Goal: Task Accomplishment & Management: Manage account settings

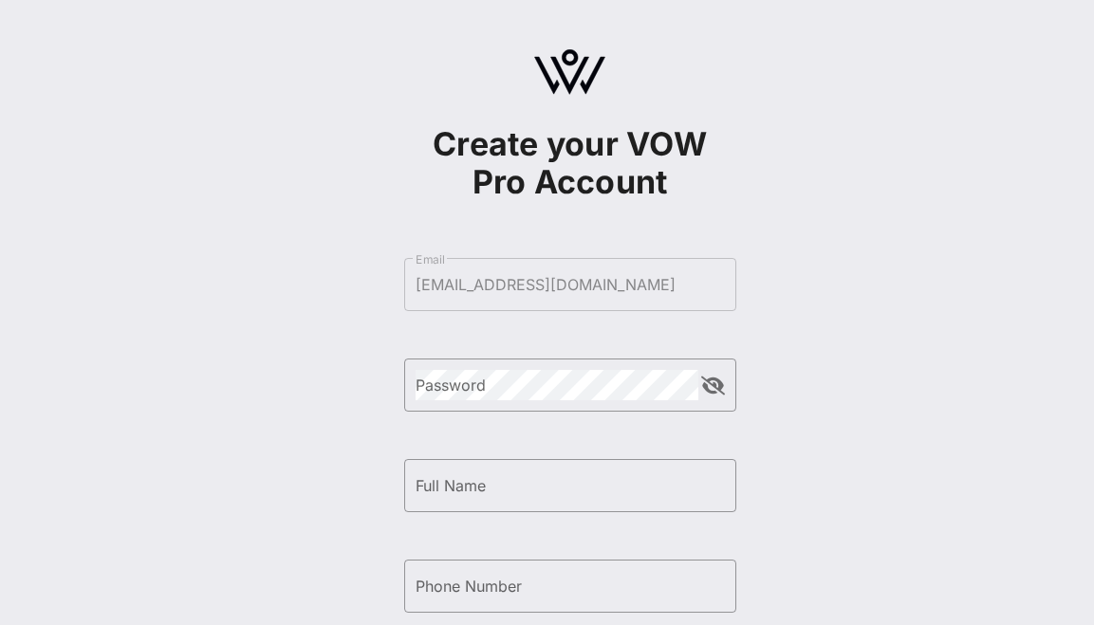
click at [494, 350] on form "​ Email [EMAIL_ADDRESS][DOMAIN_NAME] ​ Password ​ Full Name ​ Phone Number By s…" at bounding box center [570, 536] width 332 height 594
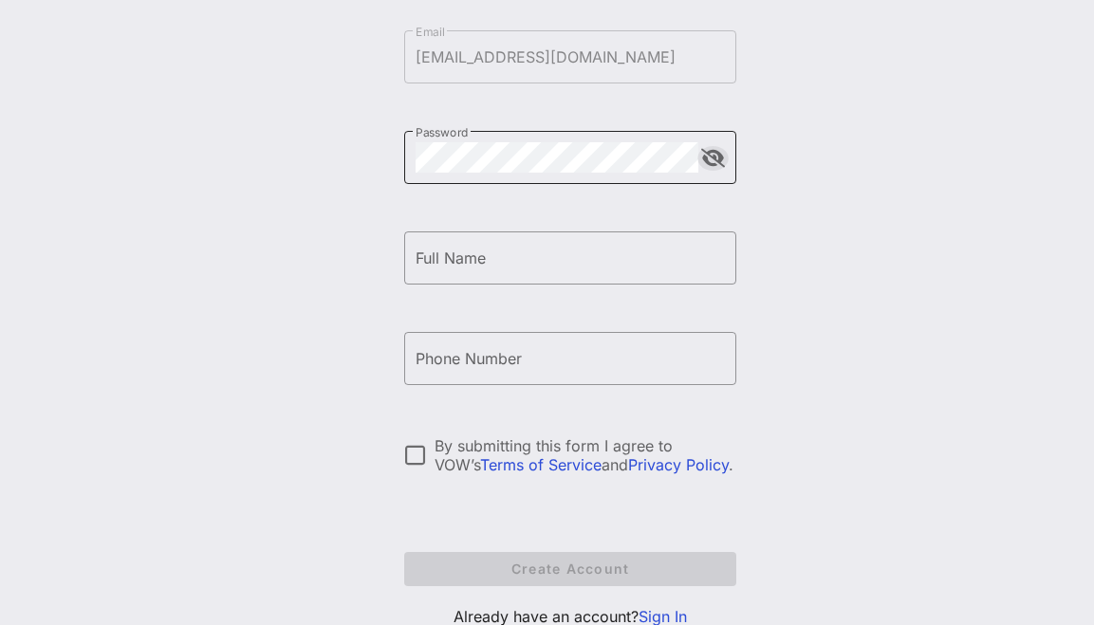
scroll to position [295, 0]
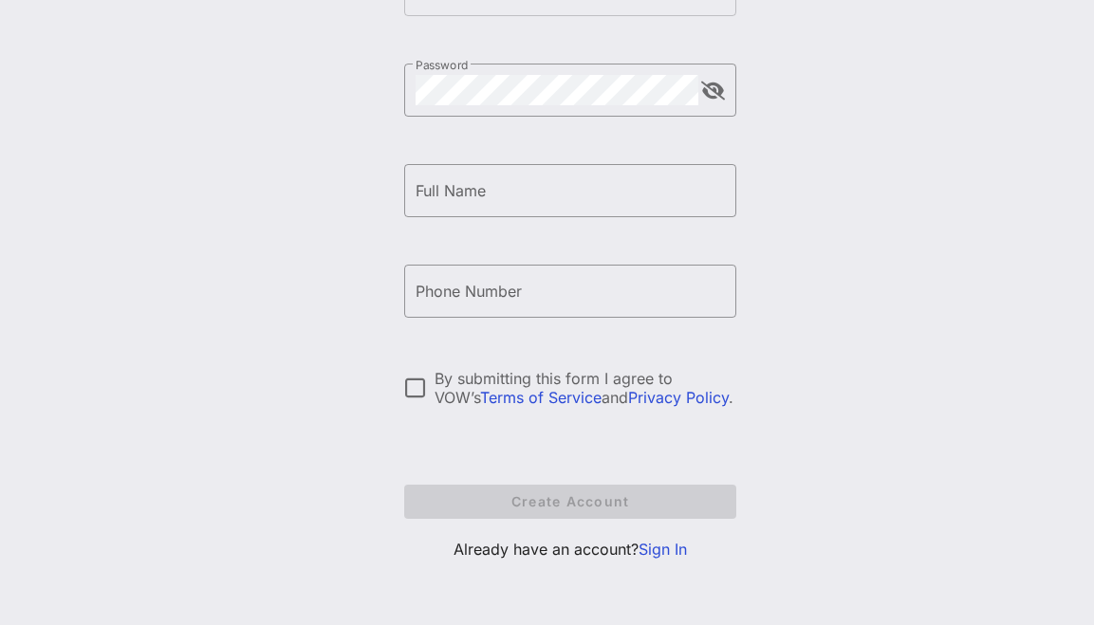
click at [670, 545] on link "Sign In" at bounding box center [662, 549] width 48 height 19
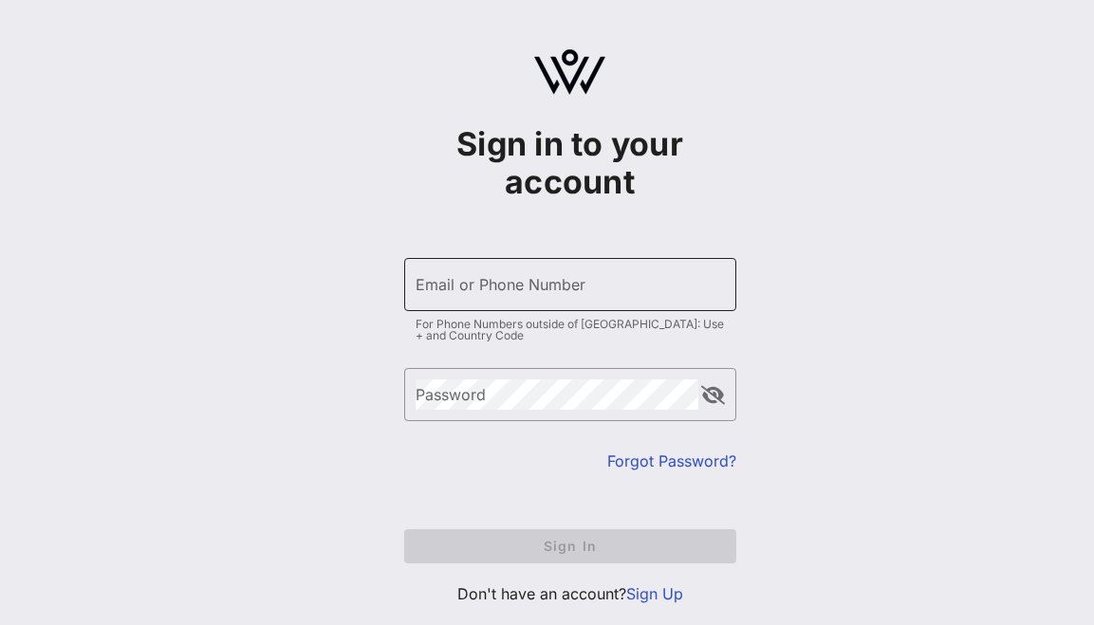
click at [531, 306] on div "Email or Phone Number" at bounding box center [570, 284] width 309 height 53
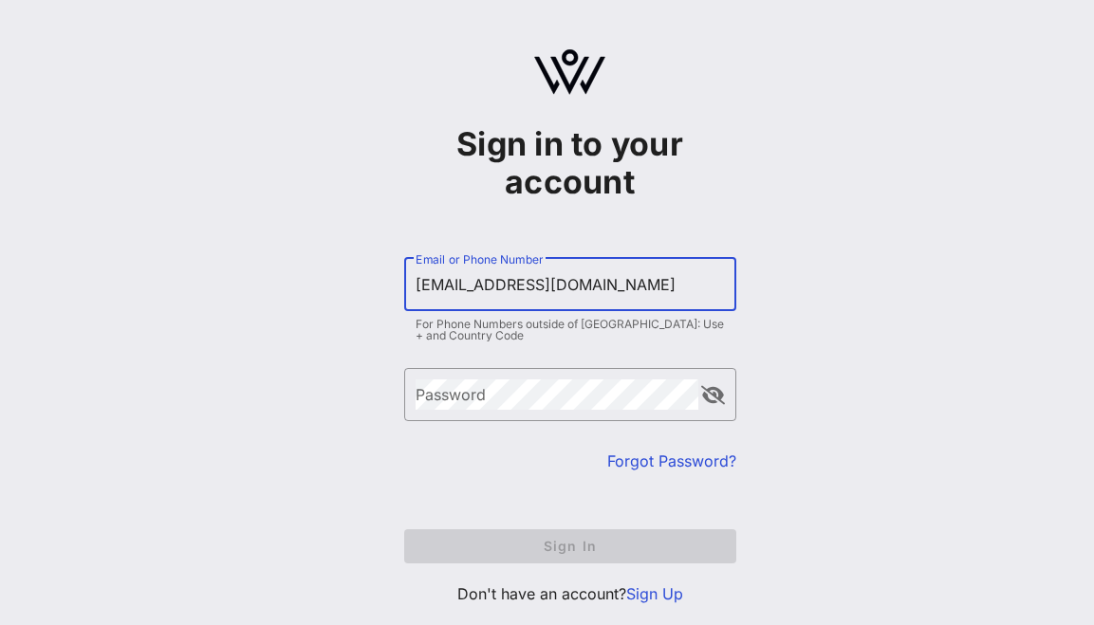
type input "[EMAIL_ADDRESS][DOMAIN_NAME]"
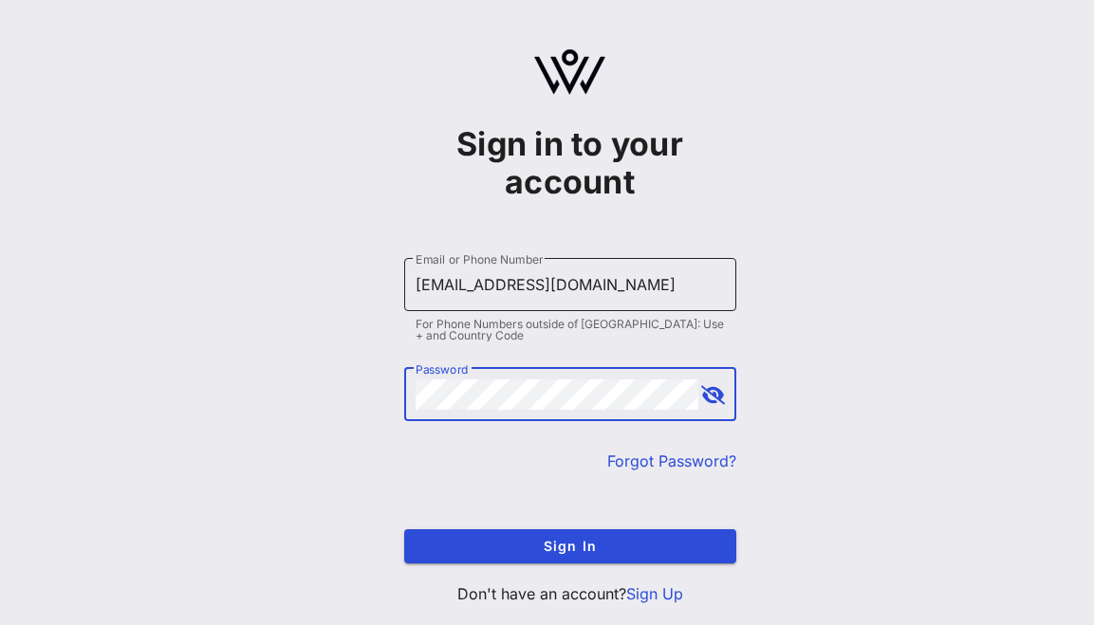
click at [404, 529] on button "Sign In" at bounding box center [570, 546] width 332 height 34
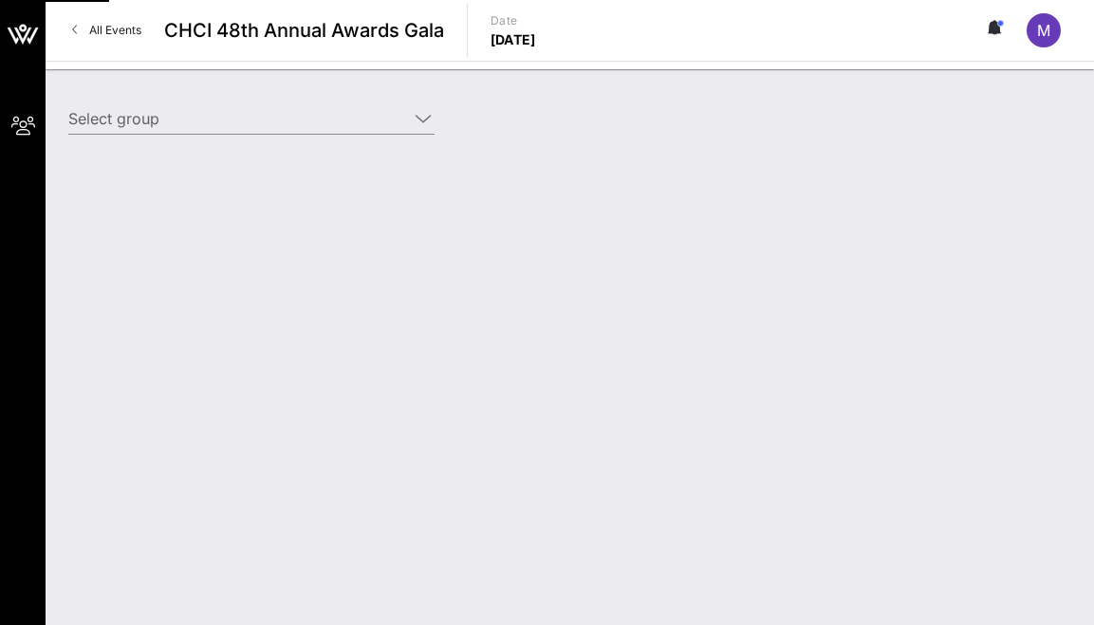
type input "Chevron Corporation (Chevron Corporation) [[PERSON_NAME], [EMAIL_ADDRESS][DOMAI…"
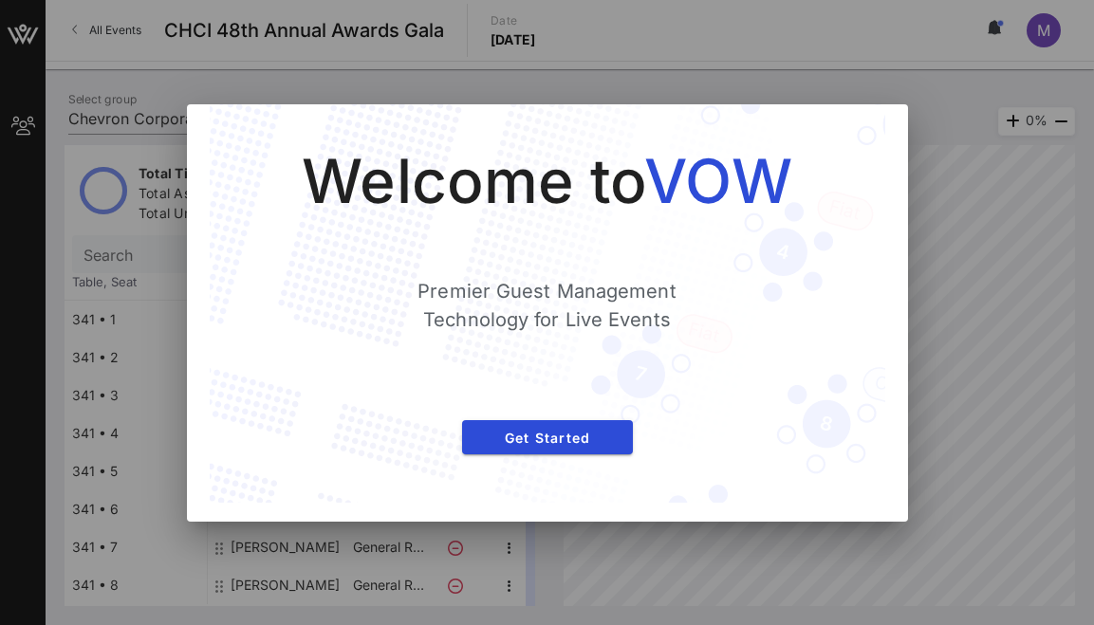
click at [977, 253] on div at bounding box center [547, 312] width 1094 height 625
click at [871, 136] on div "Welcome to VOW Premier Guest Management Technology for Live Events Get Started" at bounding box center [547, 303] width 675 height 398
click at [565, 445] on button "Get Started" at bounding box center [547, 437] width 171 height 34
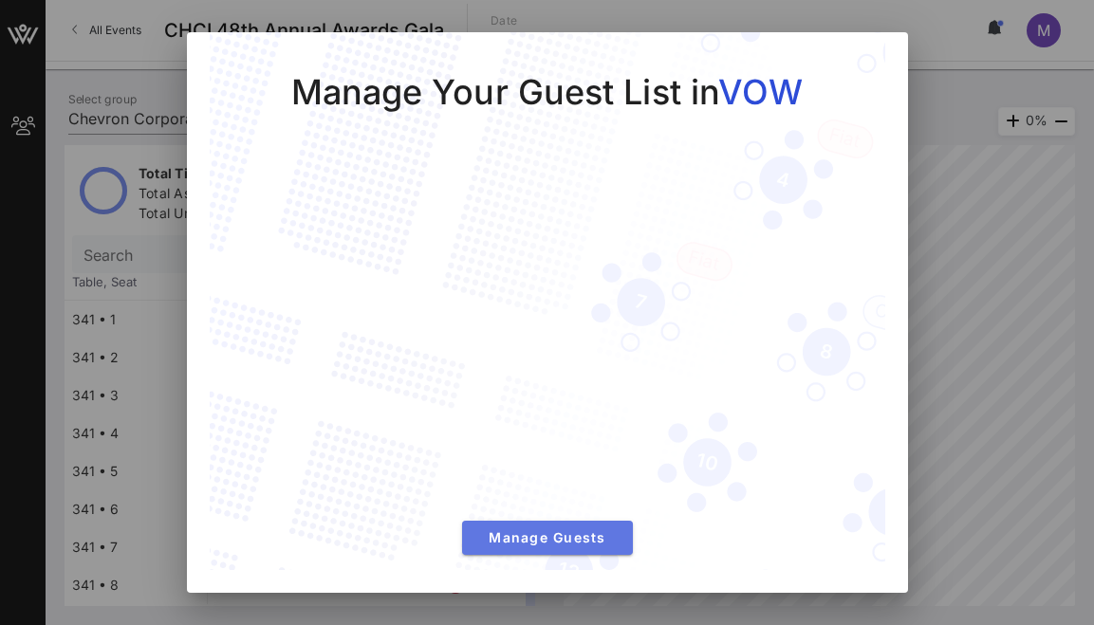
click at [553, 545] on span "Manage Guests" at bounding box center [547, 537] width 140 height 16
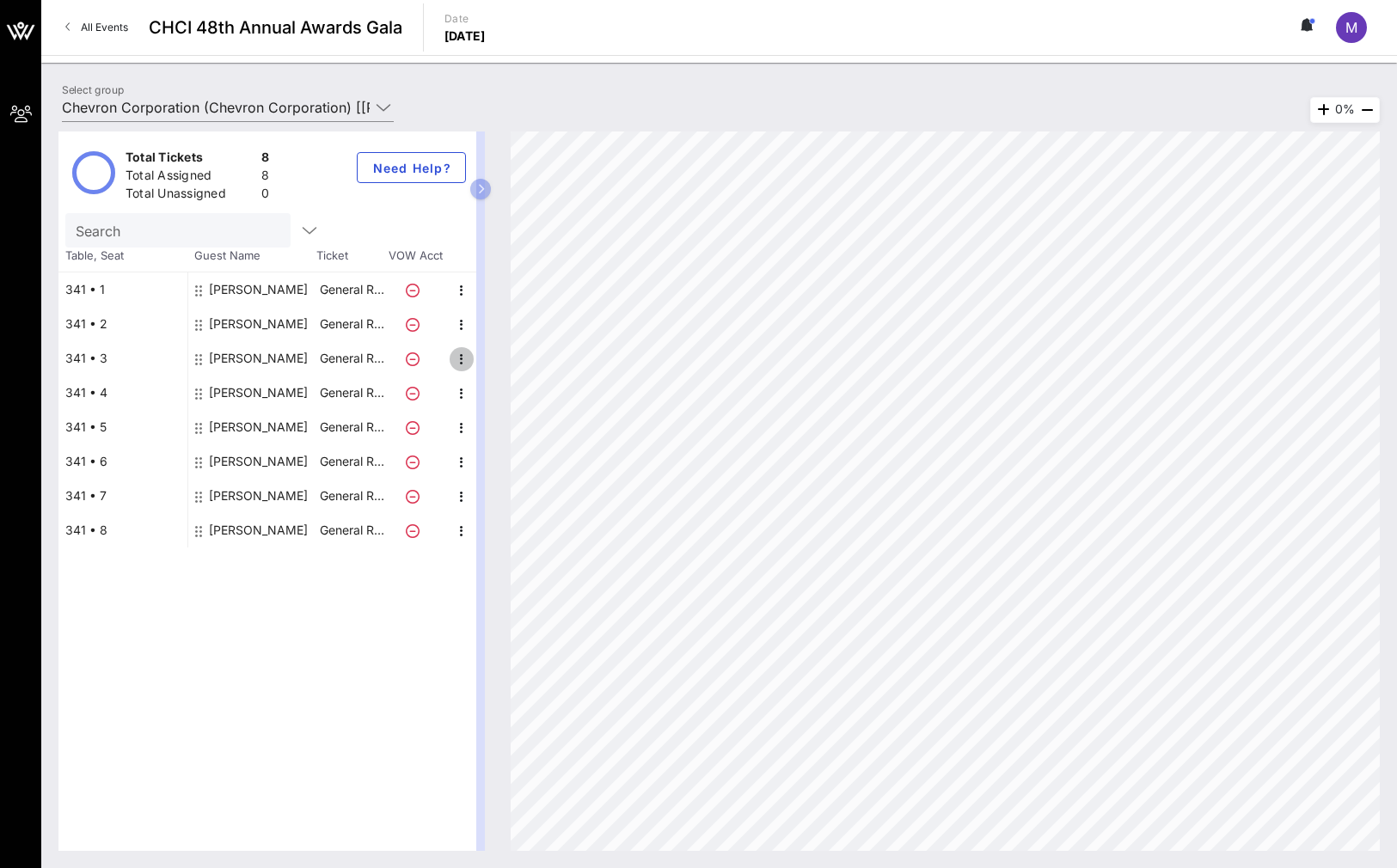
click at [457, 356] on icon "button" at bounding box center [461, 359] width 21 height 21
click at [507, 398] on div "Delete" at bounding box center [505, 399] width 34 height 14
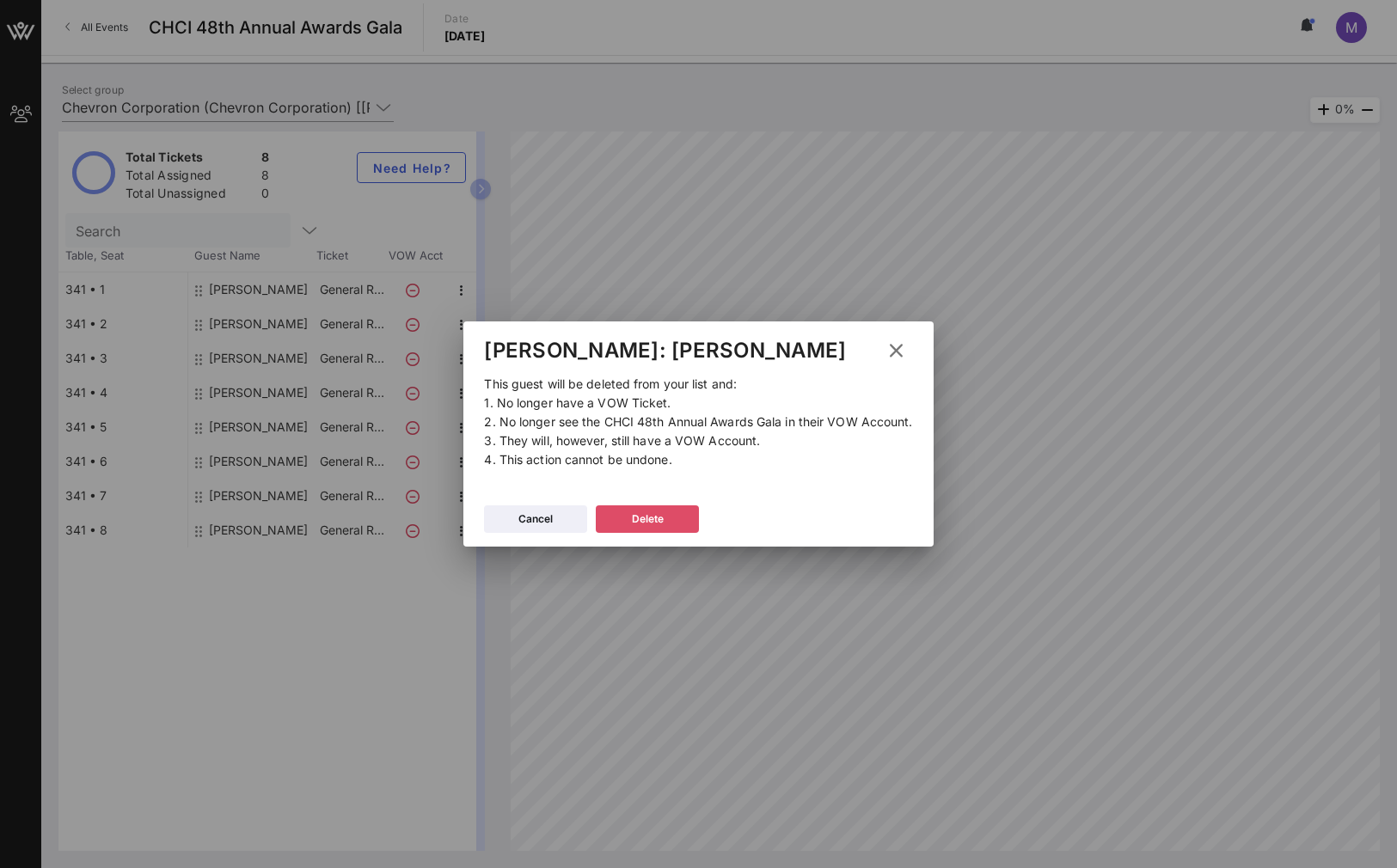
click at [670, 514] on button "Delete" at bounding box center [647, 519] width 103 height 27
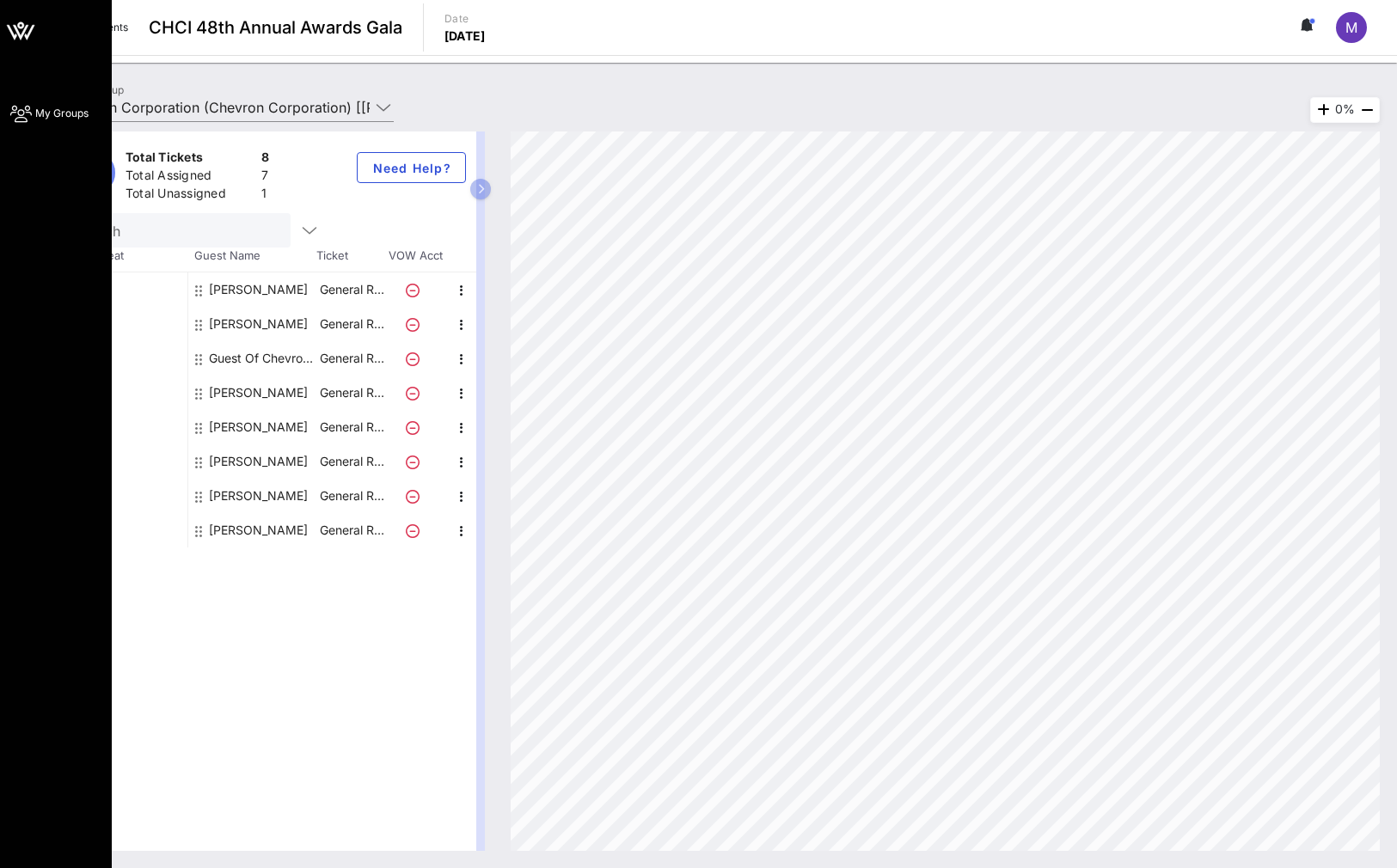
click at [13, 87] on div "My Groups" at bounding box center [55, 434] width 111 height 868
